Goal: Task Accomplishment & Management: Manage account settings

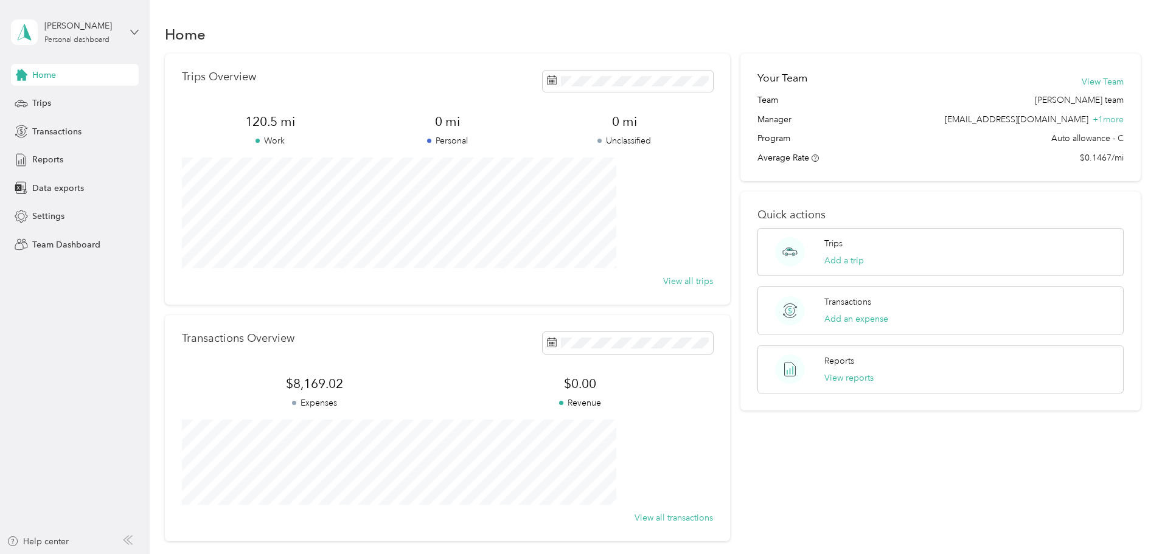
click at [131, 30] on icon at bounding box center [134, 32] width 7 height 4
click at [62, 100] on div "Team dashboard" at bounding box center [54, 100] width 65 height 13
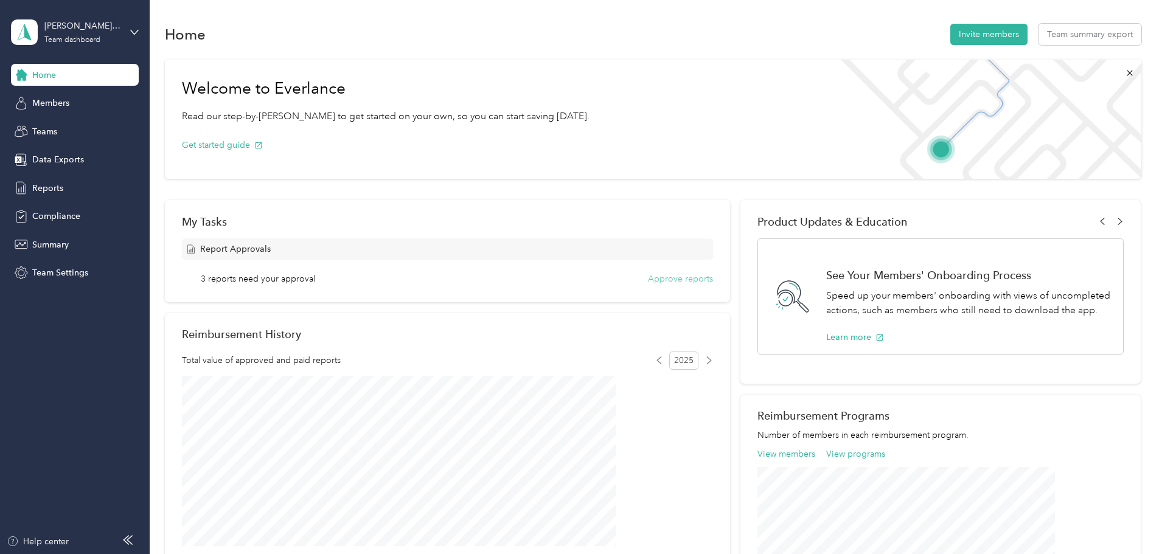
click at [659, 274] on button "Approve reports" at bounding box center [680, 279] width 65 height 13
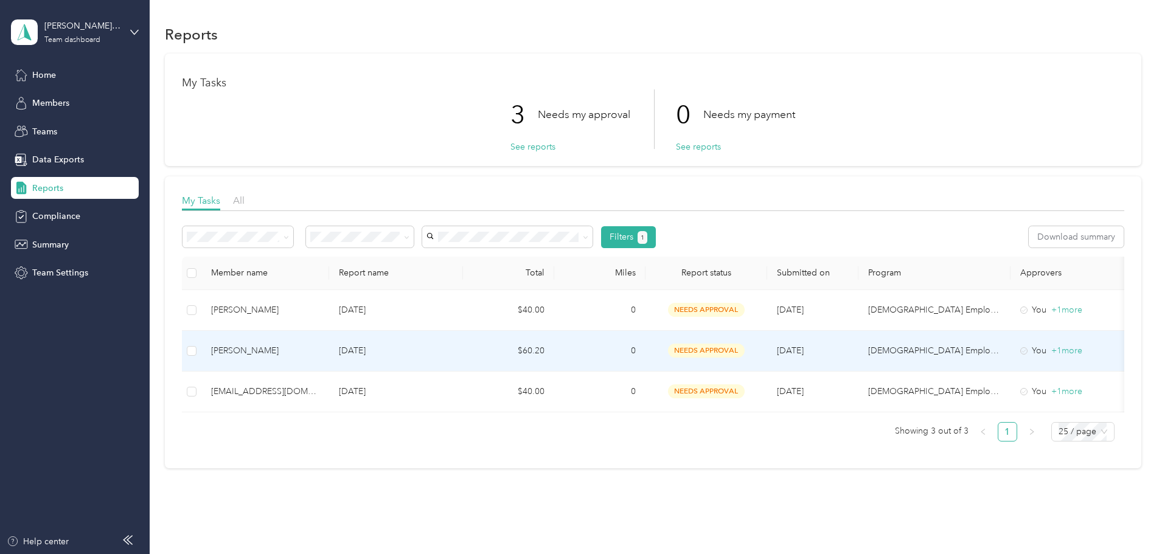
click at [319, 349] on div "Roisin Mills" at bounding box center [265, 350] width 108 height 13
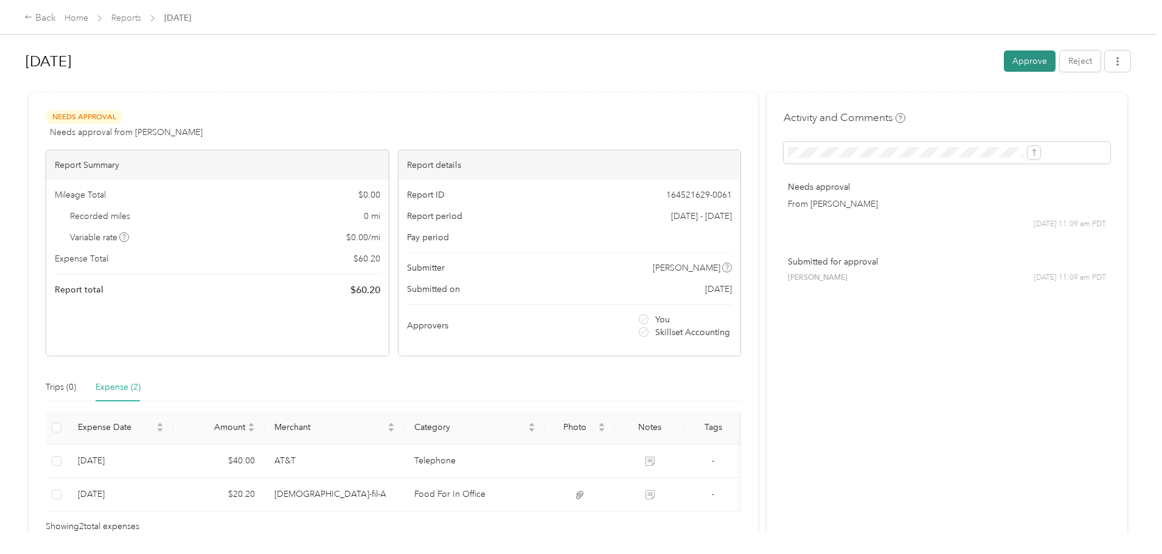
drag, startPoint x: 75, startPoint y: 4, endPoint x: 936, endPoint y: 58, distance: 862.7
click at [1004, 58] on button "Approve" at bounding box center [1030, 61] width 52 height 21
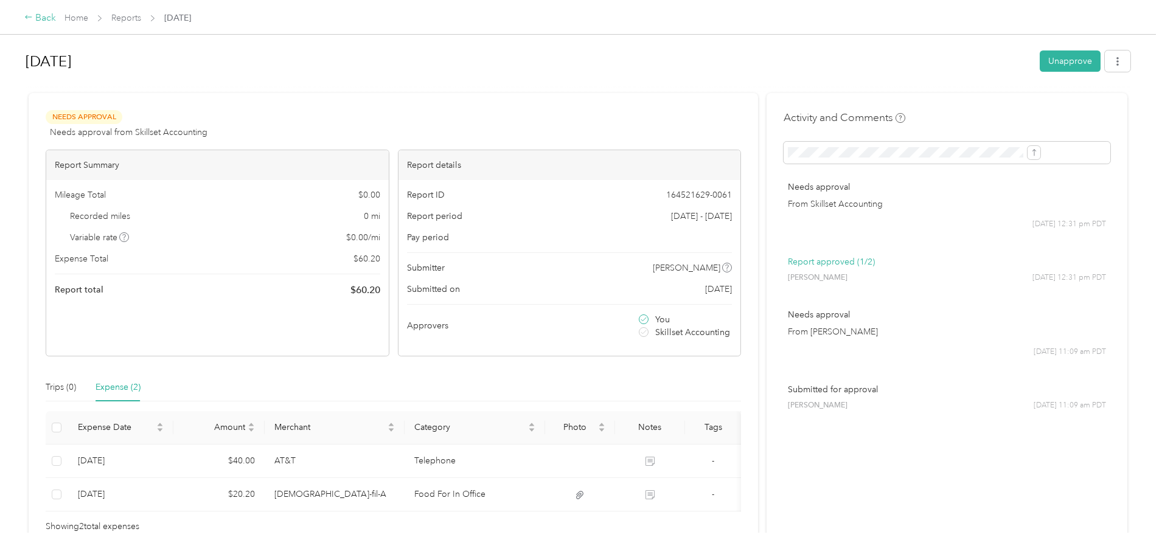
click at [56, 18] on div "Back" at bounding box center [40, 18] width 32 height 15
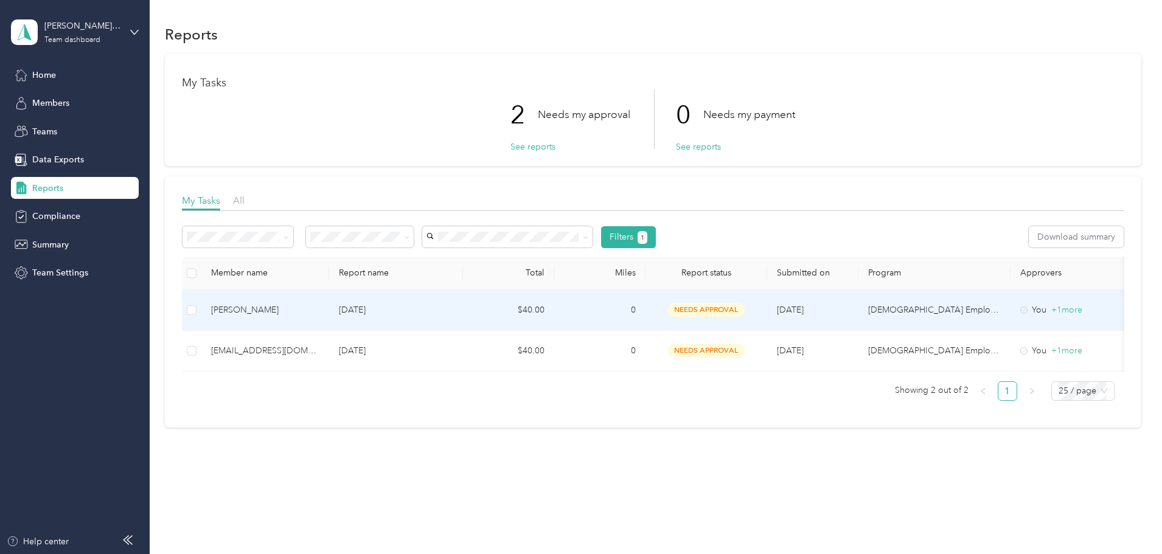
click at [437, 308] on p "Jul 2025" at bounding box center [396, 310] width 114 height 13
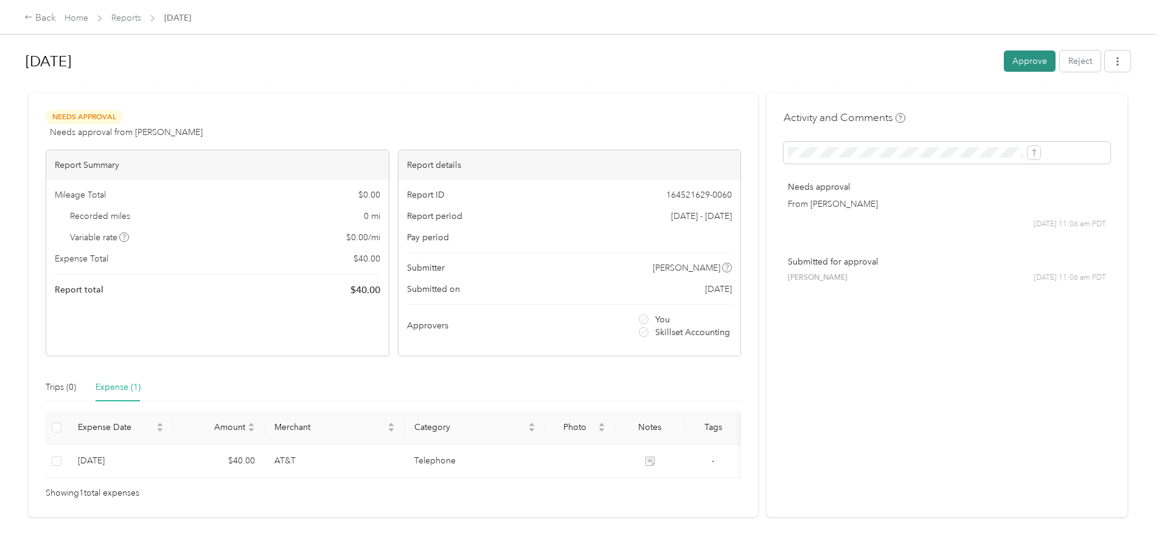
click at [1004, 60] on button "Approve" at bounding box center [1030, 61] width 52 height 21
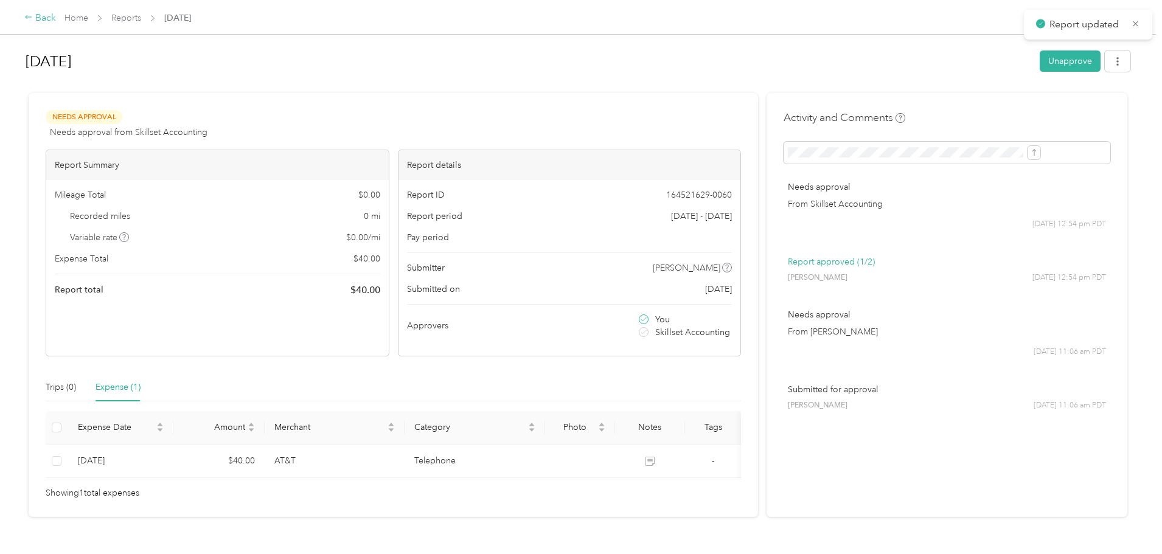
click at [56, 19] on div "Back" at bounding box center [40, 18] width 32 height 15
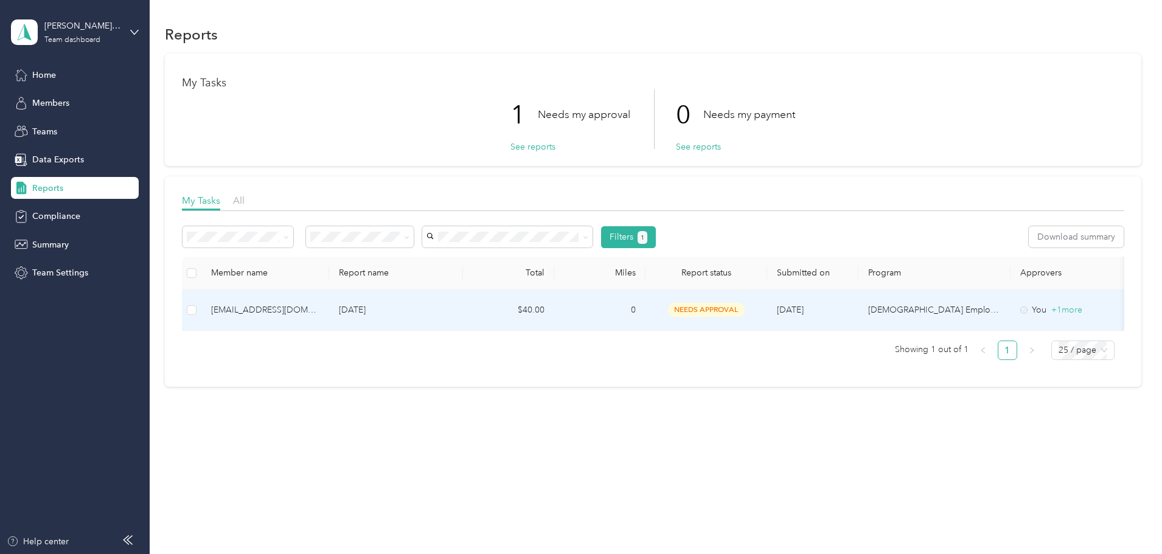
click at [319, 309] on div "tfulton@skillsetgroup.com" at bounding box center [265, 310] width 108 height 13
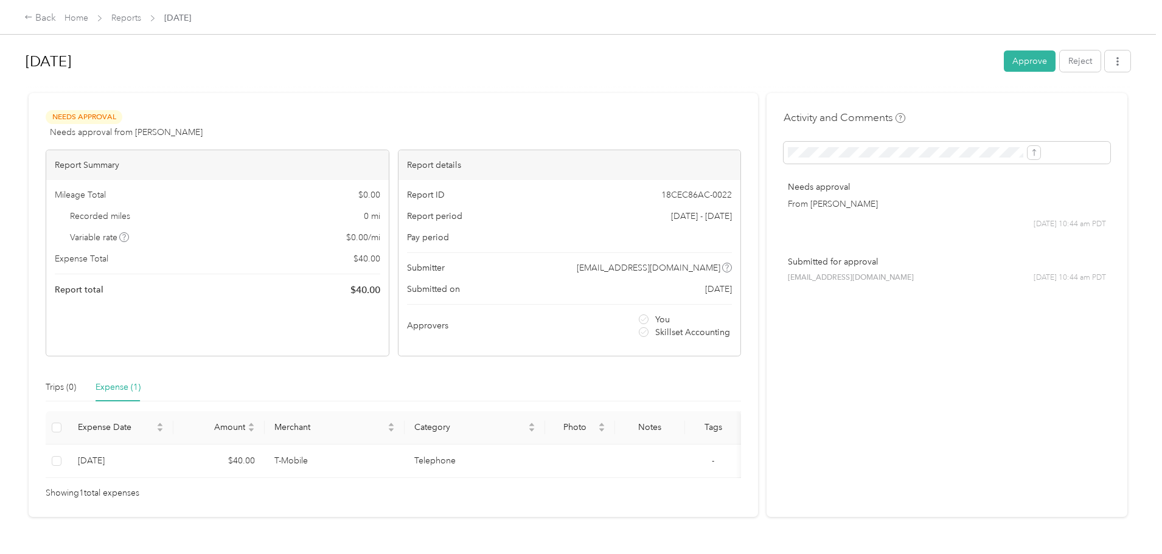
click at [1004, 58] on button "Approve" at bounding box center [1030, 61] width 52 height 21
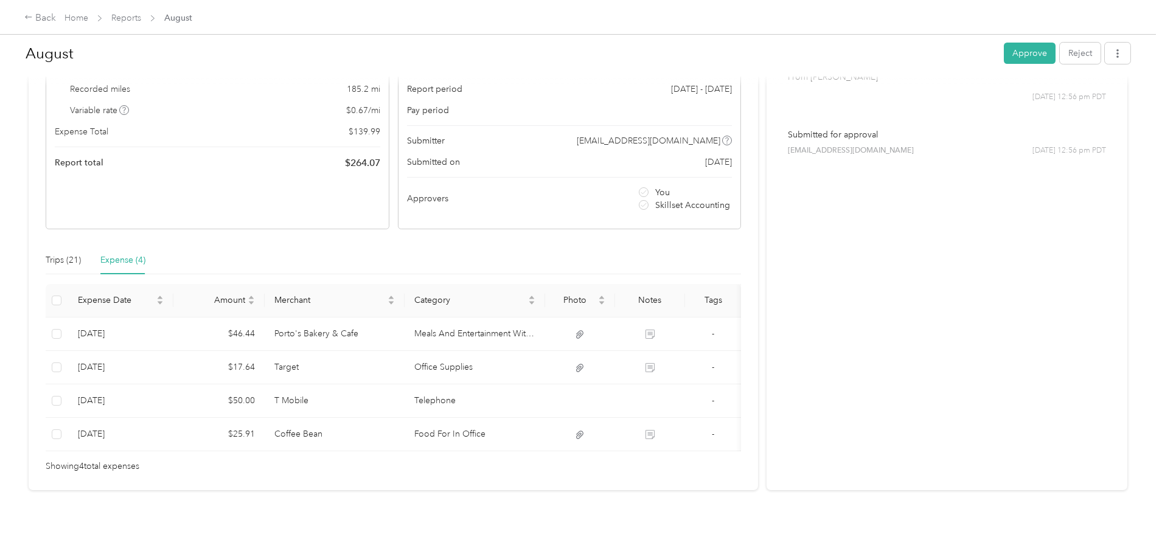
scroll to position [145, 0]
click at [1004, 55] on button "Approve" at bounding box center [1030, 53] width 52 height 21
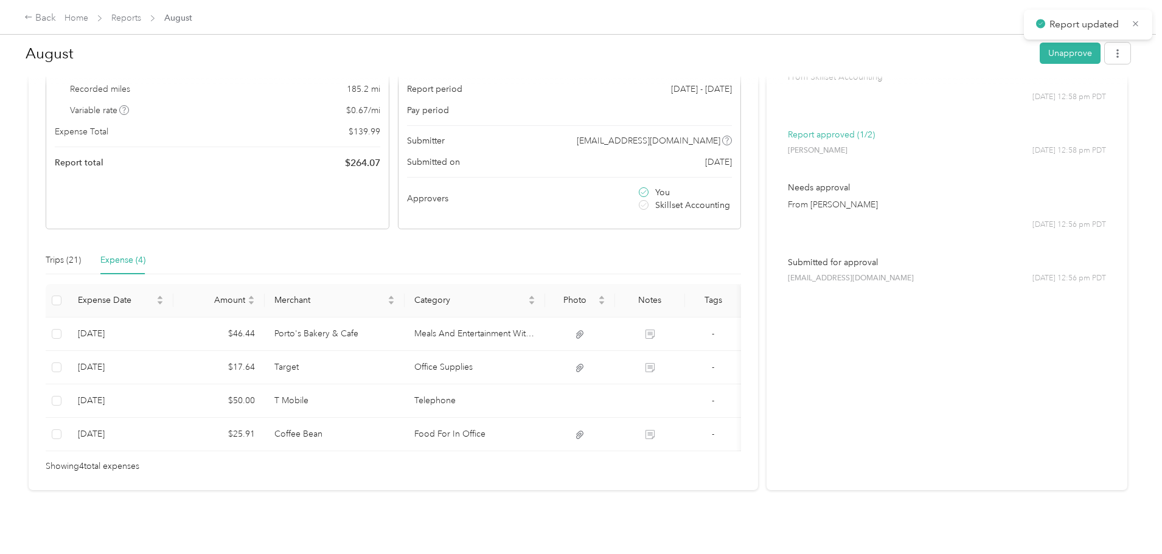
scroll to position [0, 0]
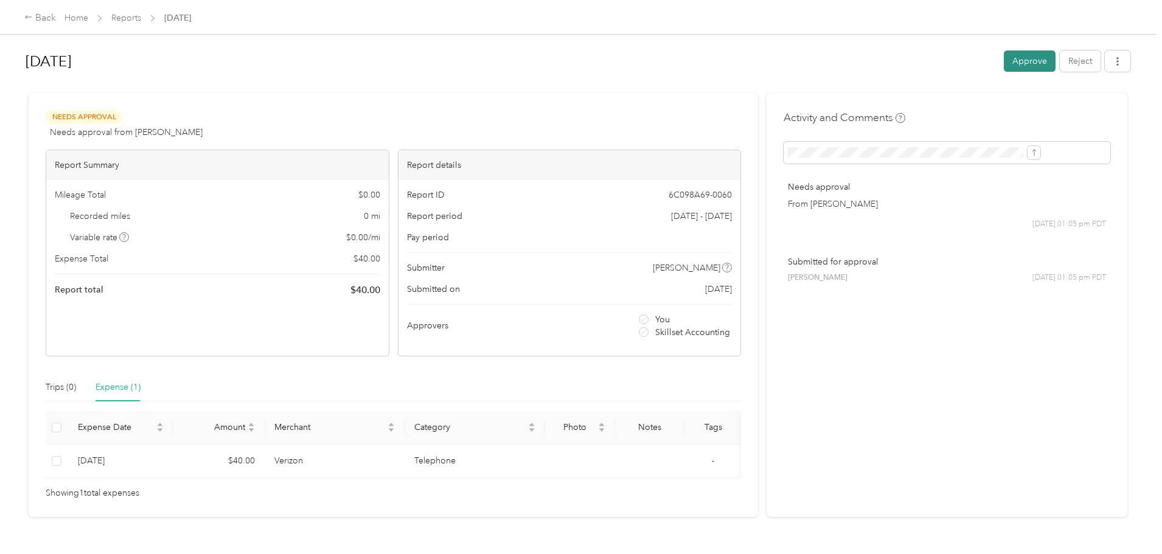
click at [1004, 58] on button "Approve" at bounding box center [1030, 61] width 52 height 21
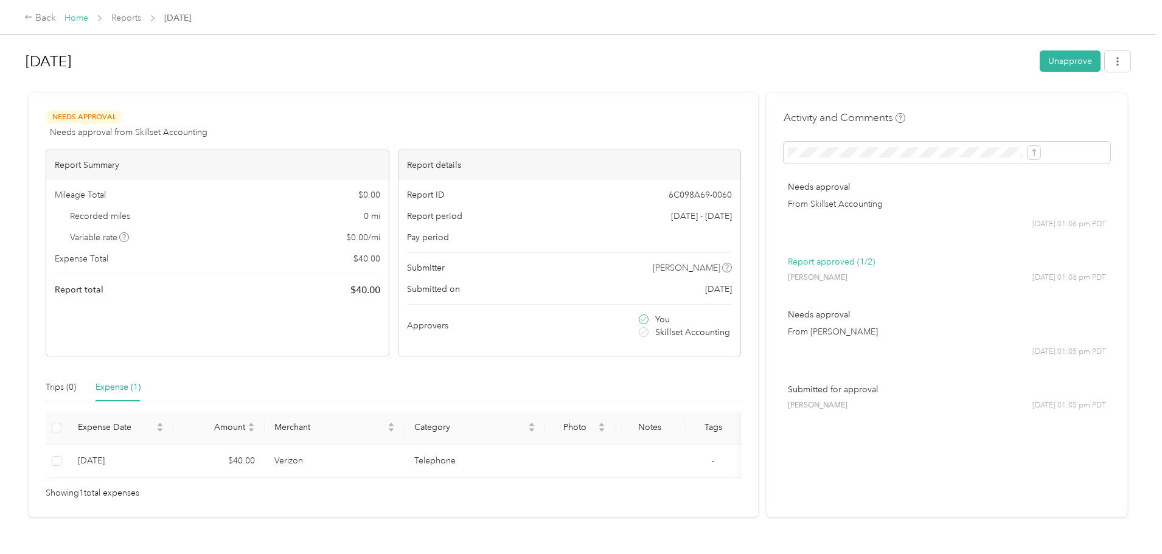
click at [88, 18] on link "Home" at bounding box center [76, 18] width 24 height 10
